Goal: Information Seeking & Learning: Learn about a topic

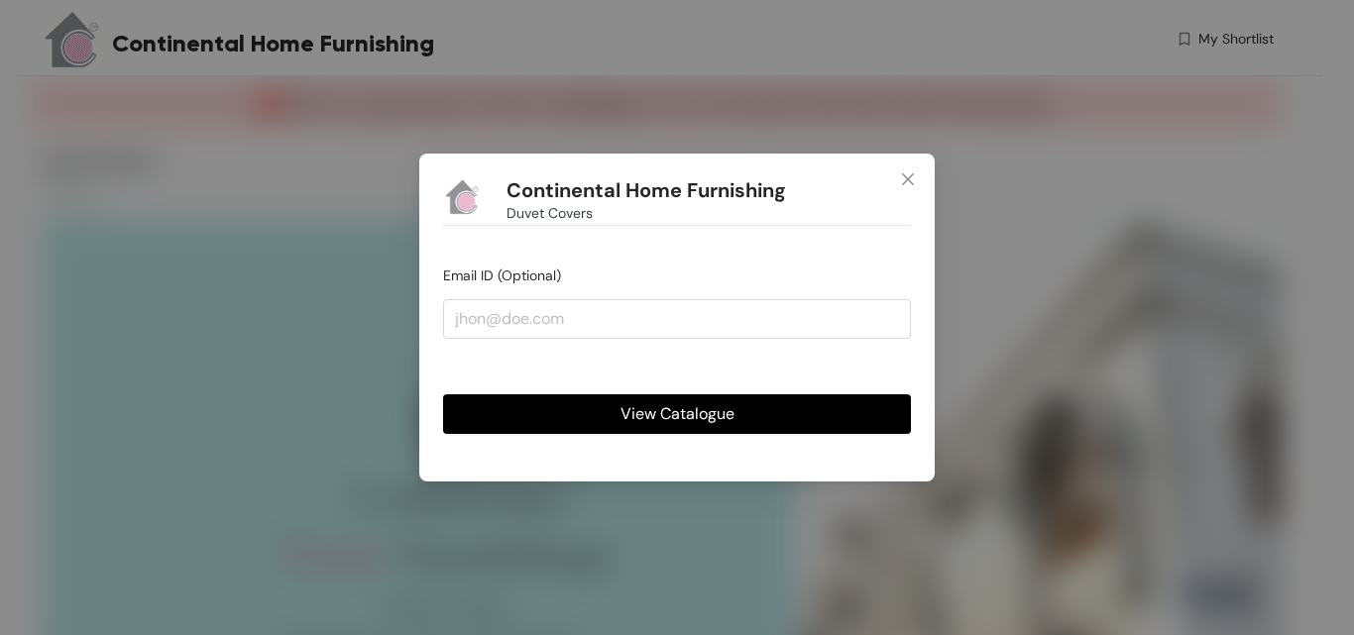
click at [706, 418] on span "View Catalogue" at bounding box center [677, 413] width 114 height 25
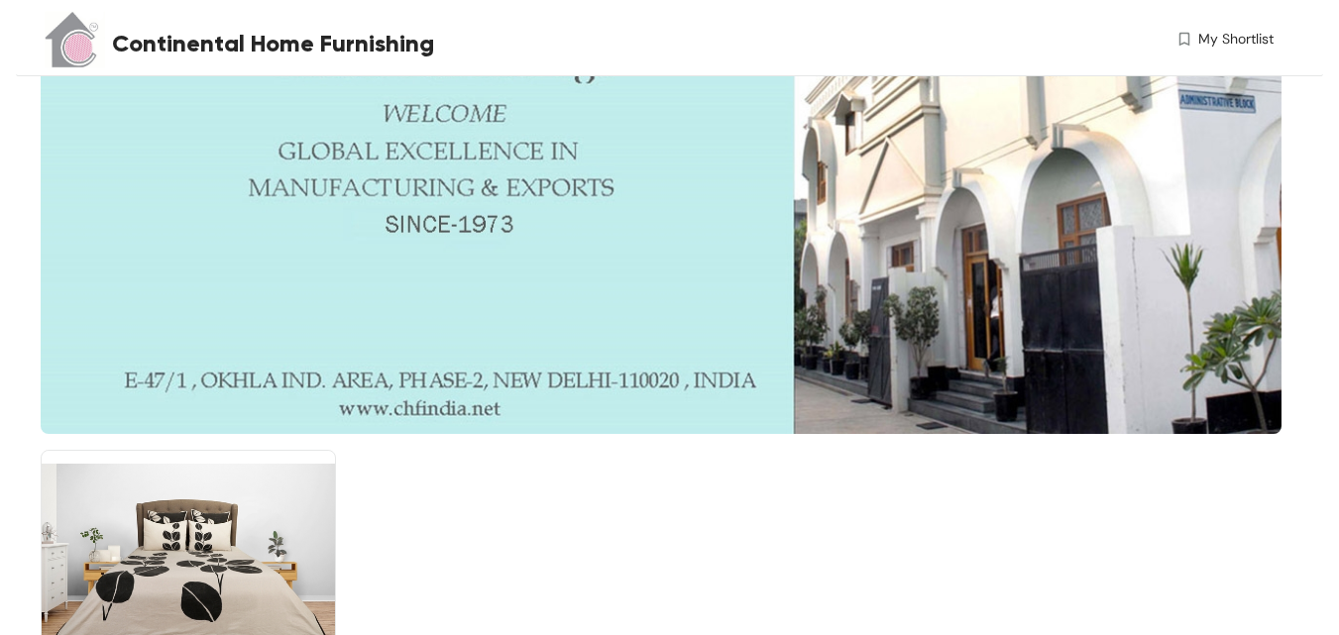
scroll to position [662, 0]
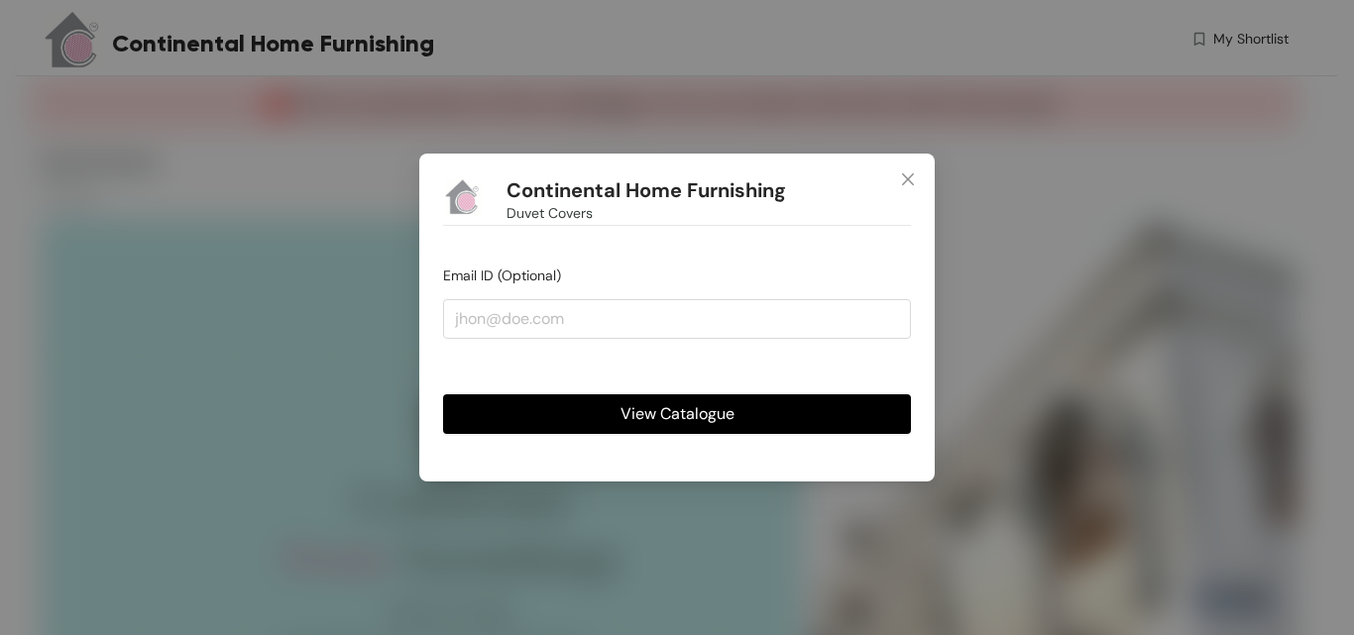
drag, startPoint x: 707, startPoint y: 416, endPoint x: 749, endPoint y: 387, distance: 51.4
click at [709, 414] on span "View Catalogue" at bounding box center [677, 413] width 114 height 25
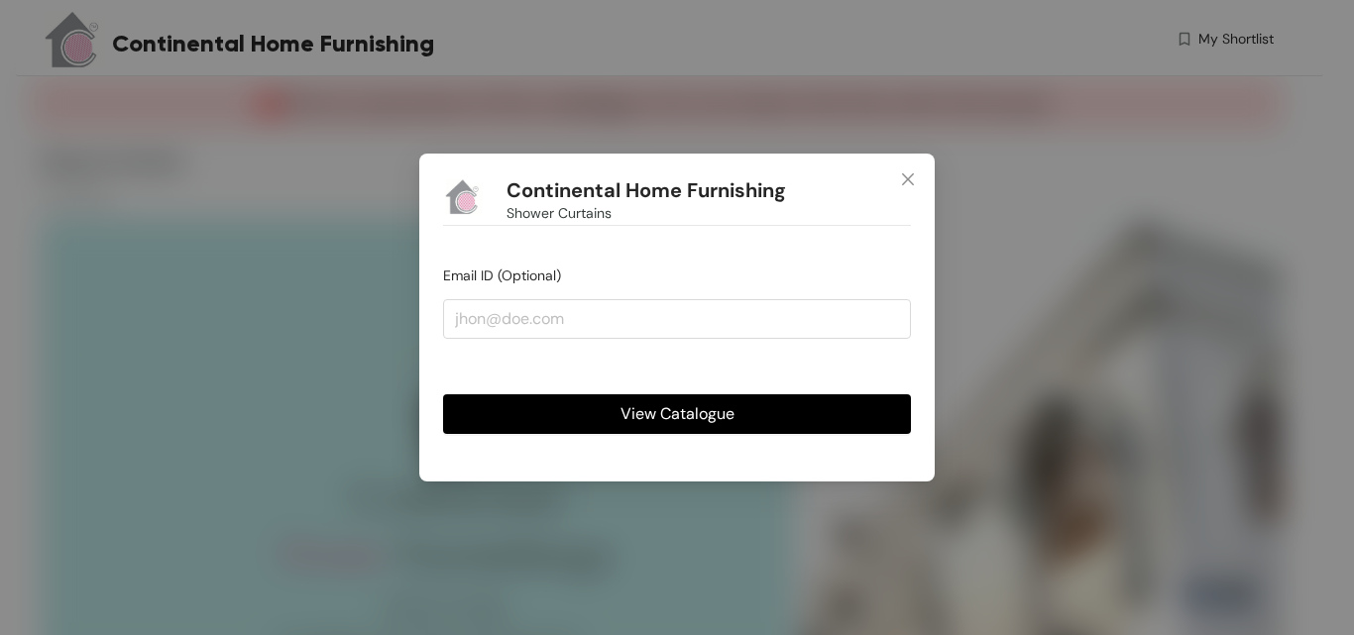
click at [668, 417] on span "View Catalogue" at bounding box center [677, 413] width 114 height 25
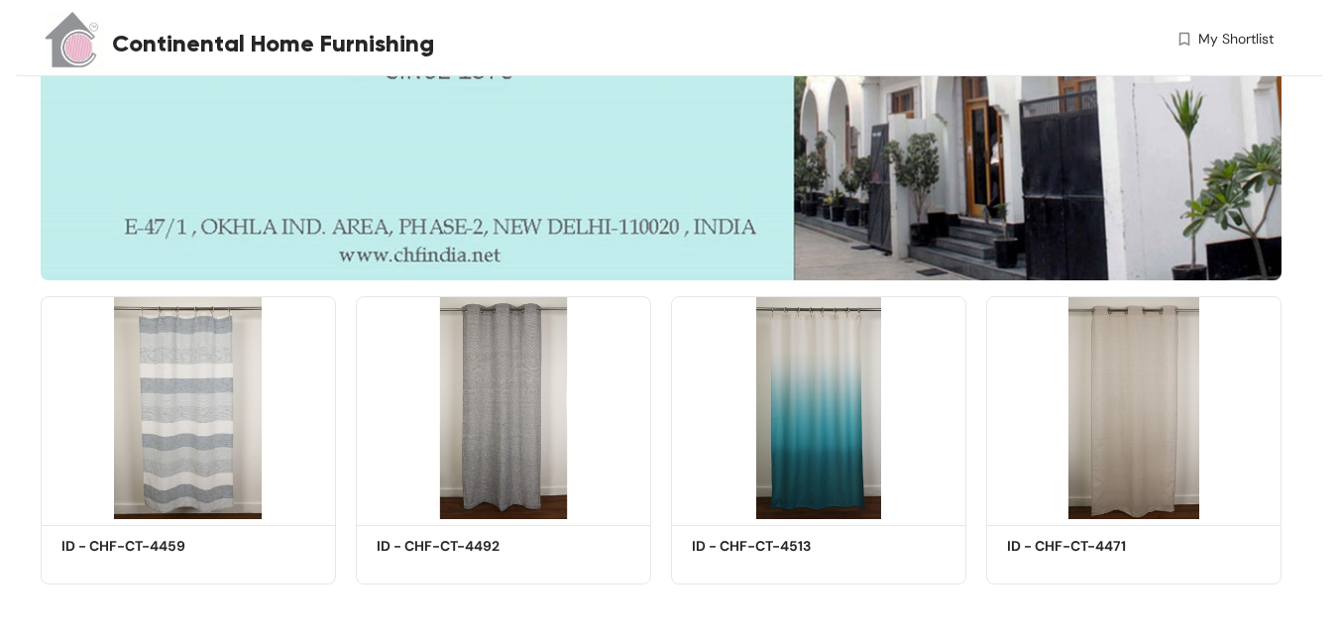
scroll to position [662, 0]
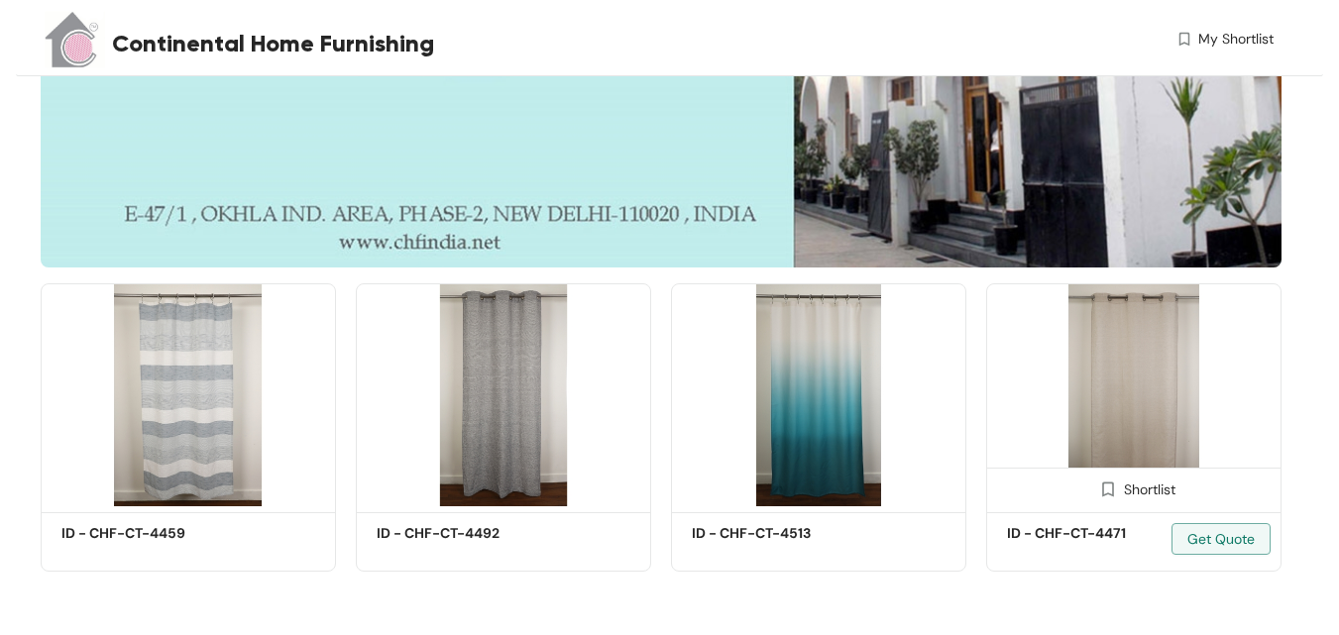
click at [1154, 363] on img at bounding box center [1133, 394] width 295 height 223
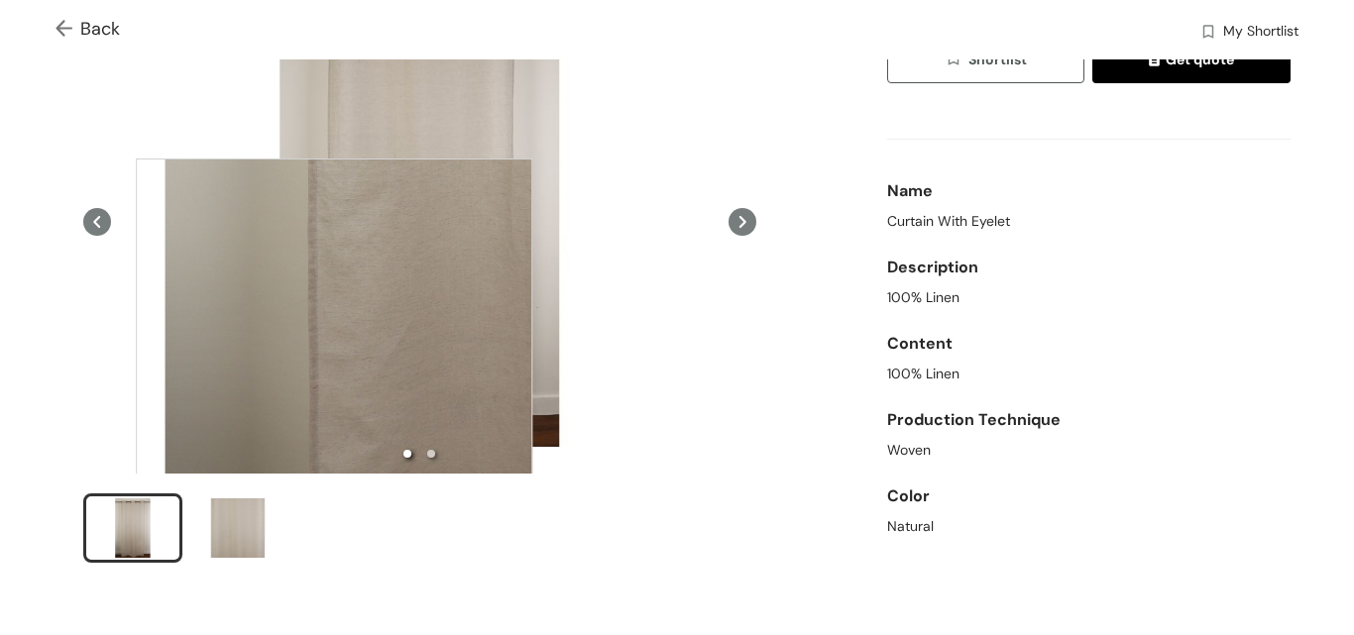
scroll to position [396, 0]
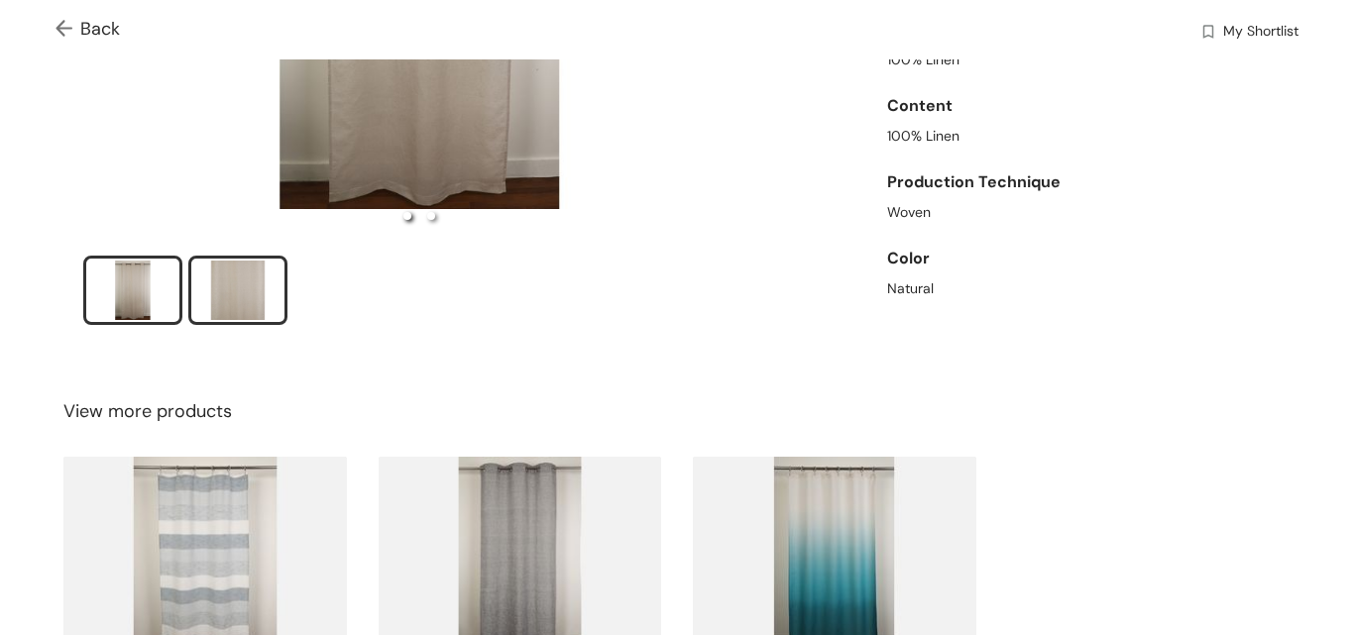
click at [248, 297] on div "slide item 2" at bounding box center [237, 290] width 89 height 59
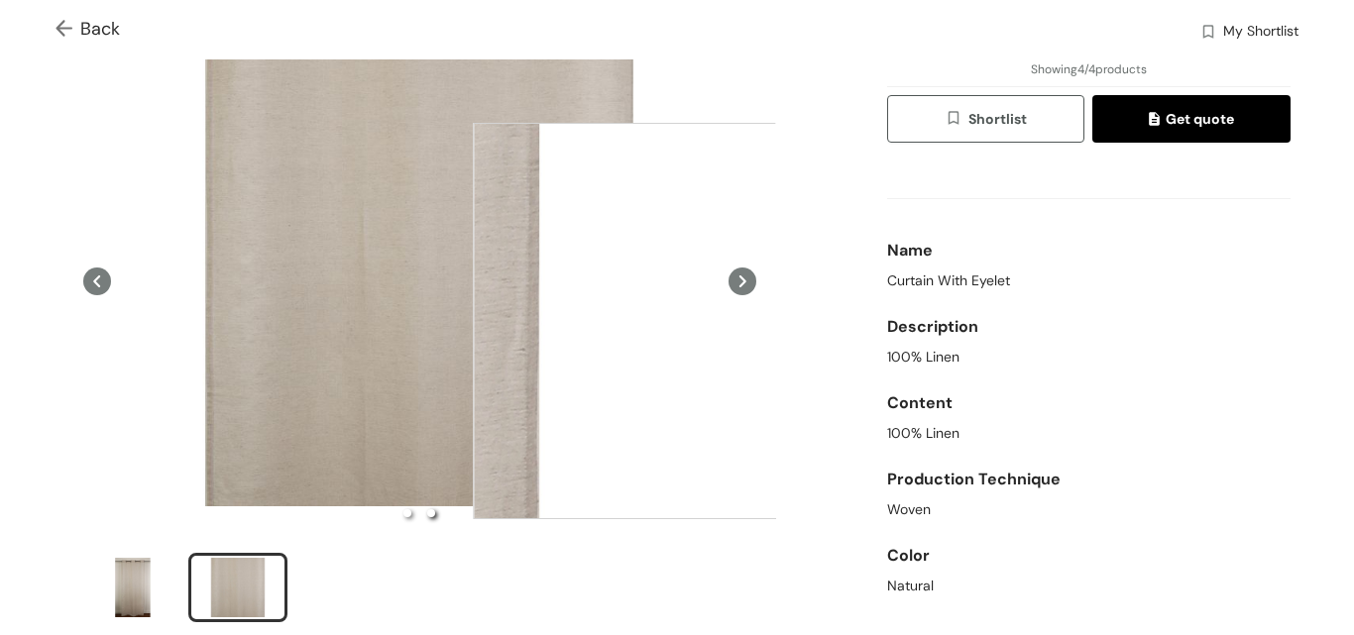
scroll to position [0, 0]
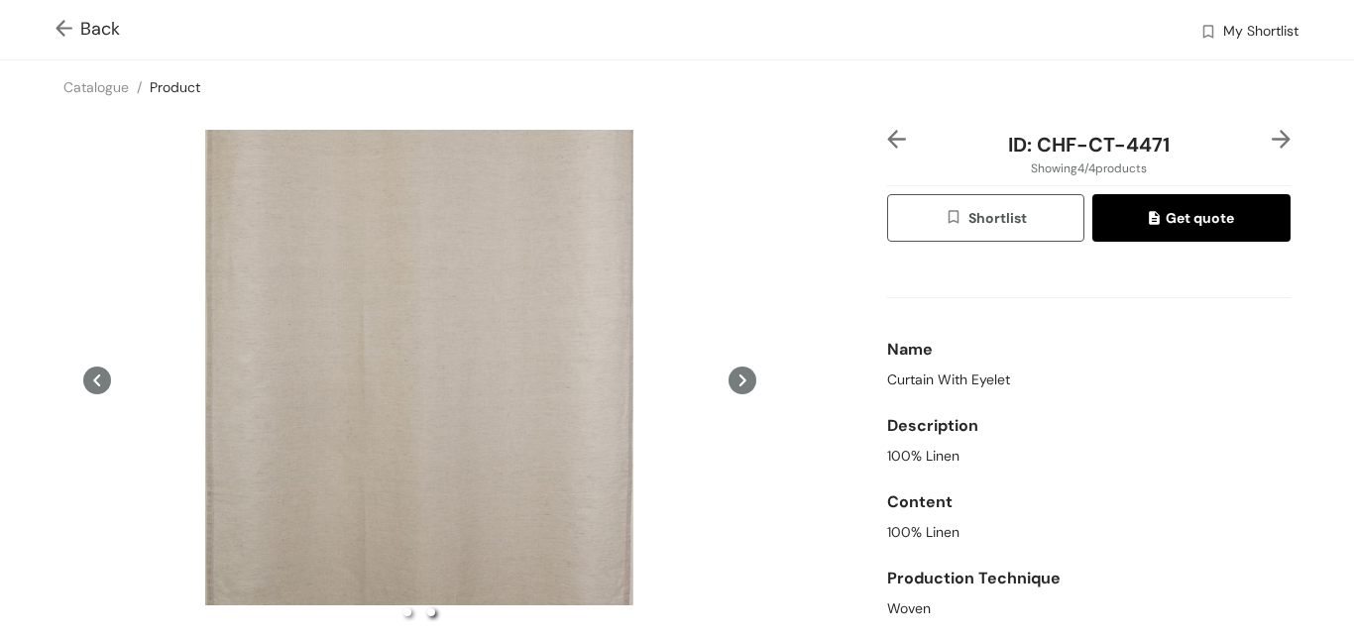
click at [735, 384] on icon at bounding box center [742, 381] width 28 height 28
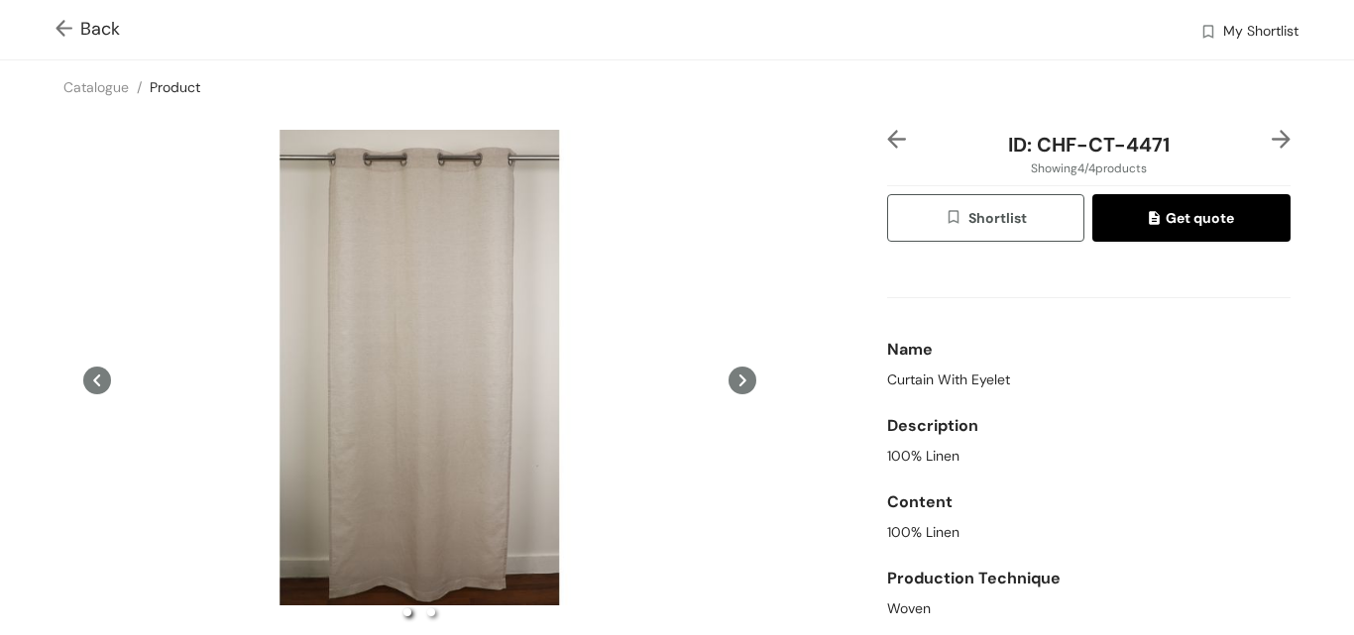
click at [736, 381] on icon at bounding box center [742, 381] width 28 height 28
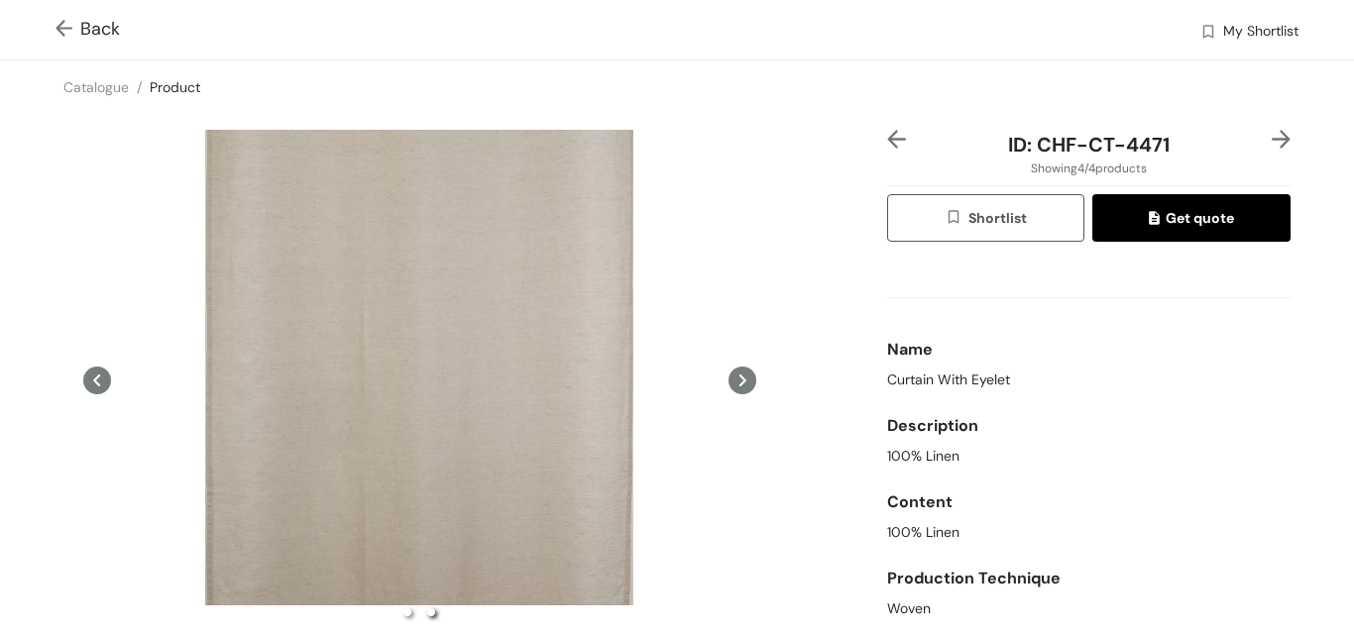
click at [736, 381] on icon at bounding box center [742, 381] width 28 height 28
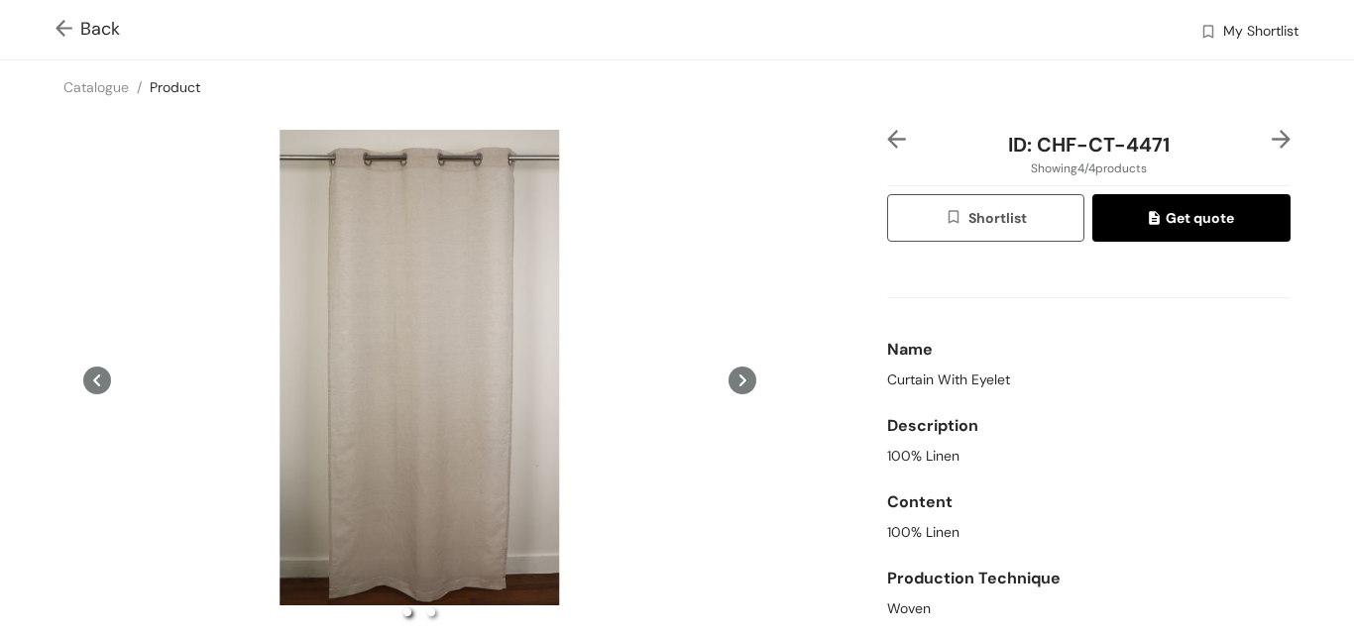
click at [736, 381] on icon at bounding box center [742, 381] width 28 height 28
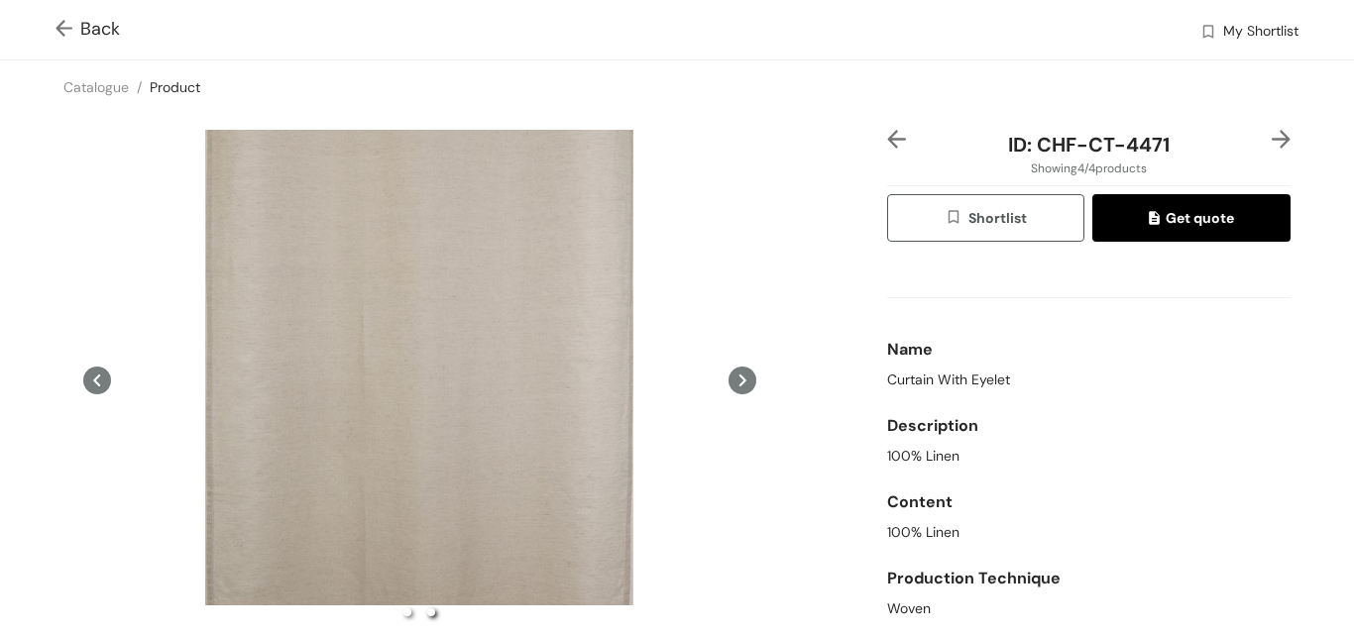
click at [67, 24] on img at bounding box center [67, 30] width 25 height 21
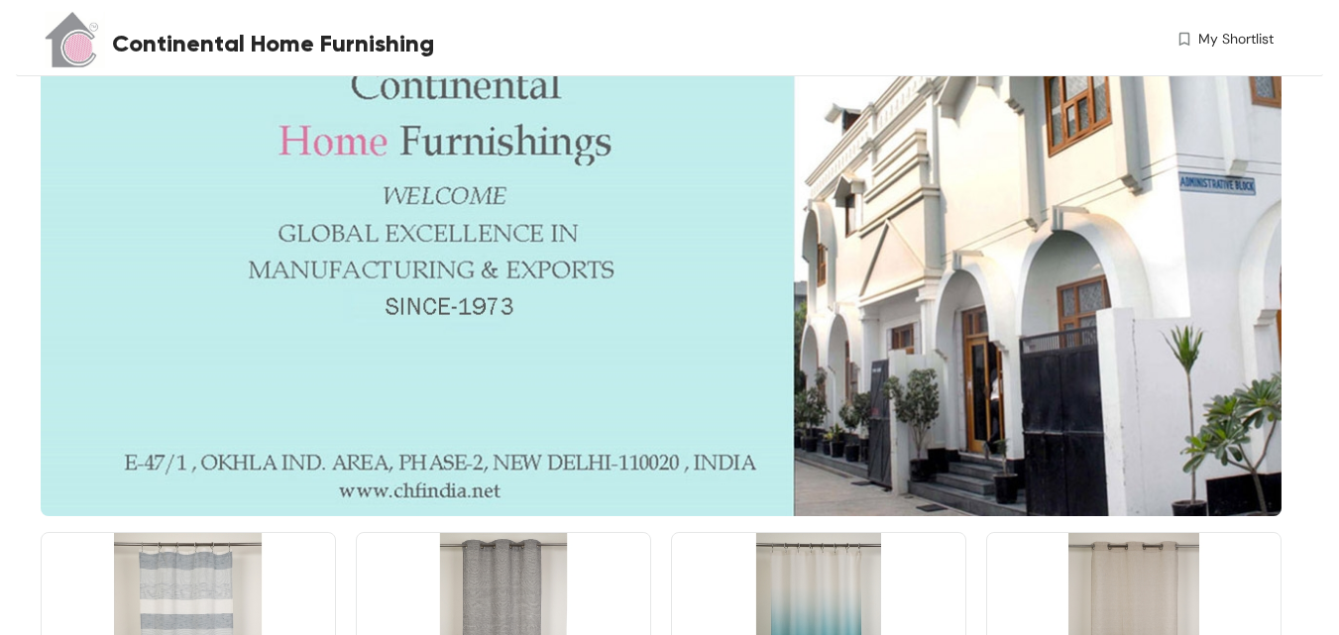
scroll to position [571, 0]
